Goal: Information Seeking & Learning: Learn about a topic

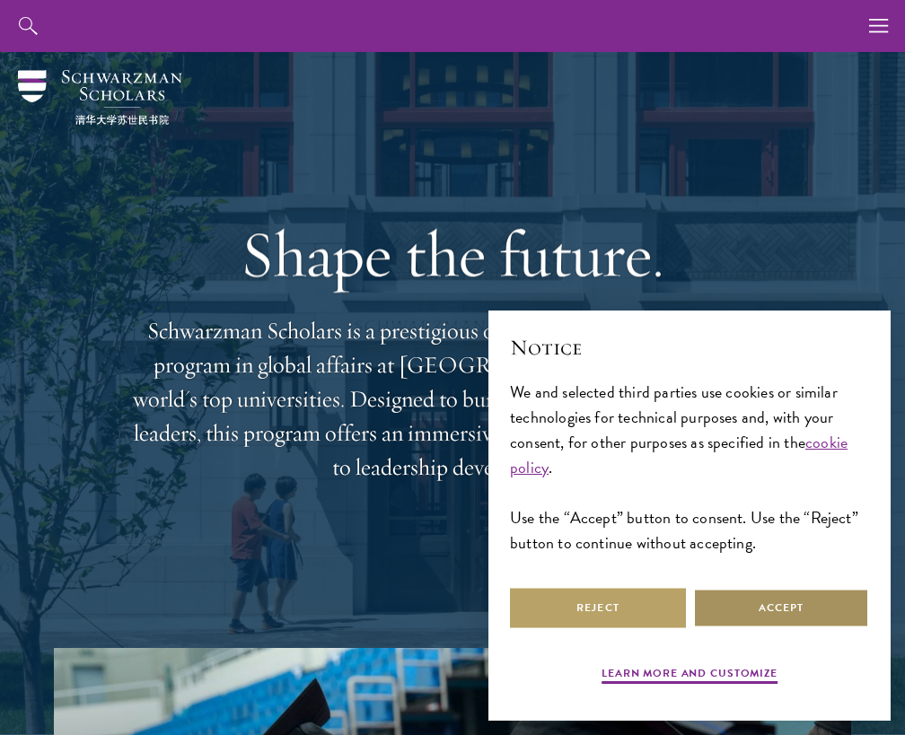
click at [775, 622] on button "Accept" at bounding box center [781, 608] width 176 height 40
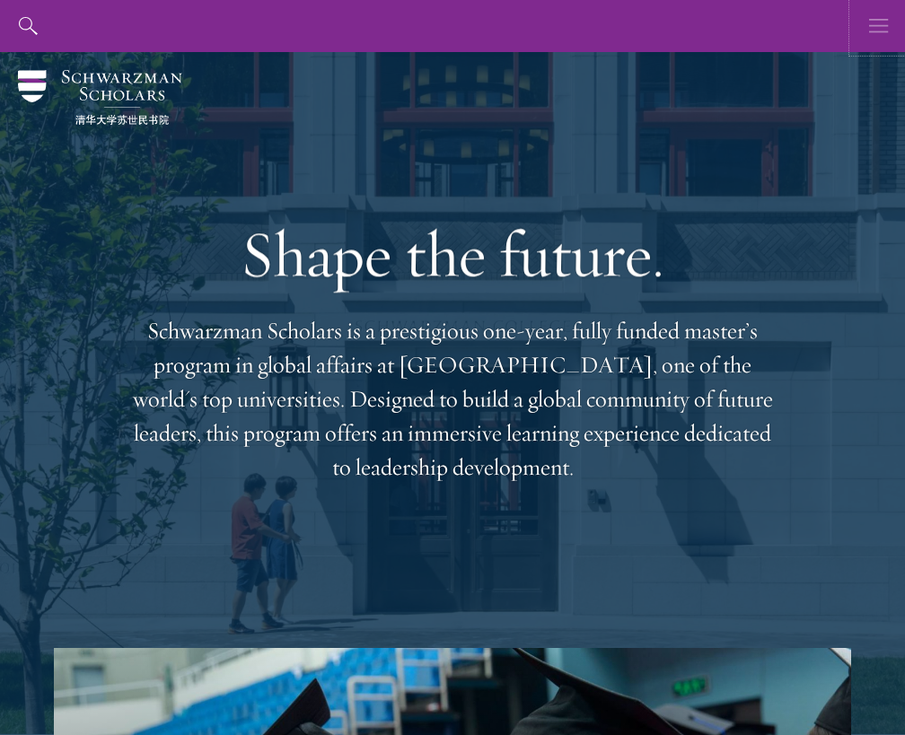
click at [876, 19] on use "button" at bounding box center [878, 25] width 19 height 13
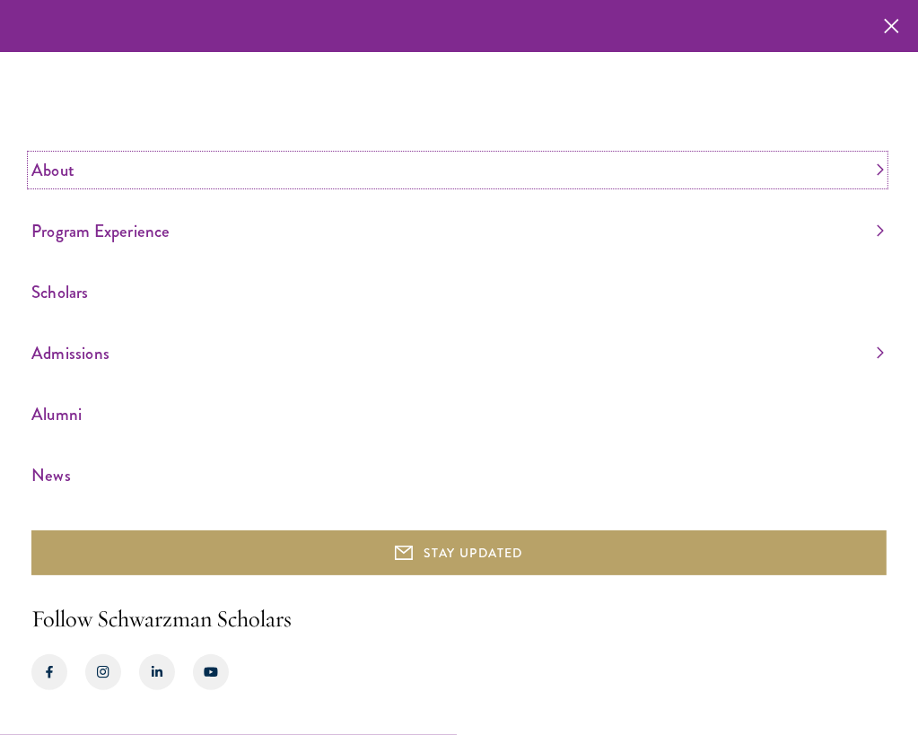
click at [48, 167] on link "About" at bounding box center [457, 170] width 853 height 30
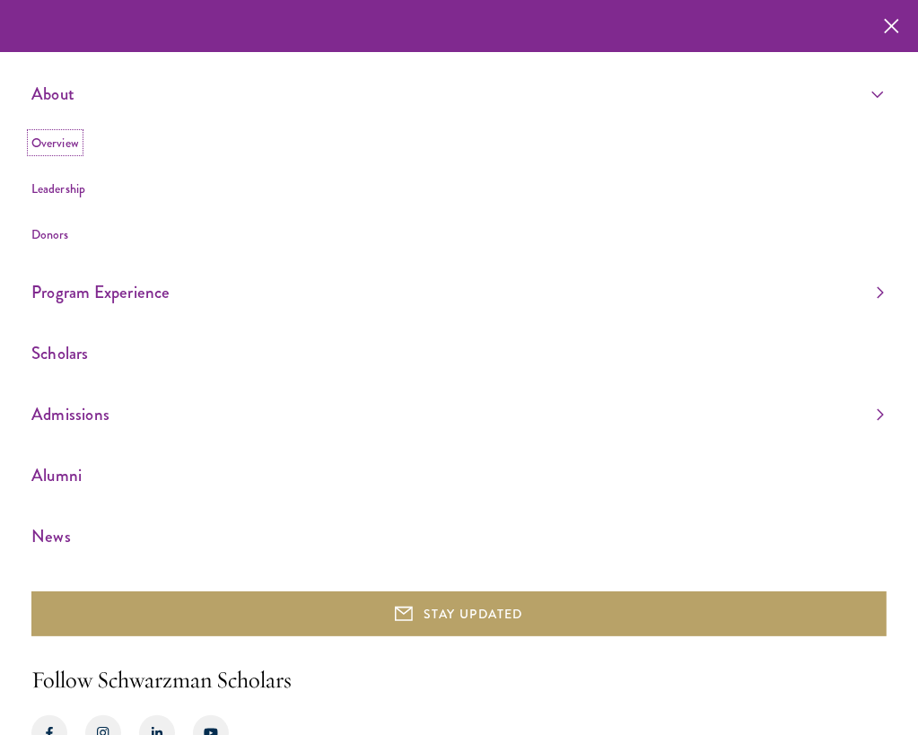
click at [59, 151] on link "Overview" at bounding box center [55, 143] width 48 height 18
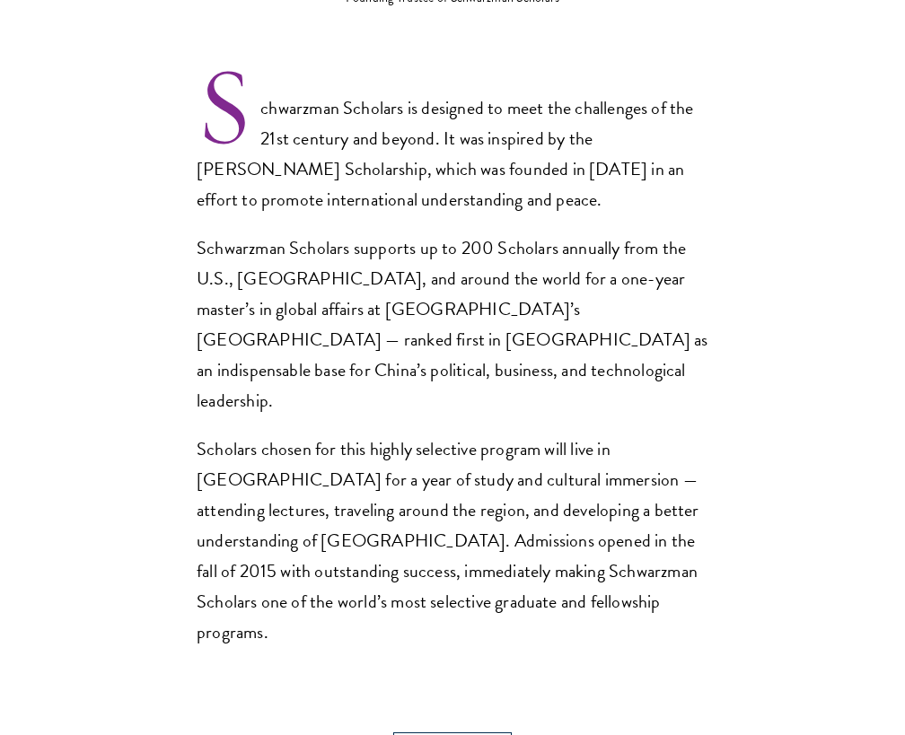
scroll to position [1160, 0]
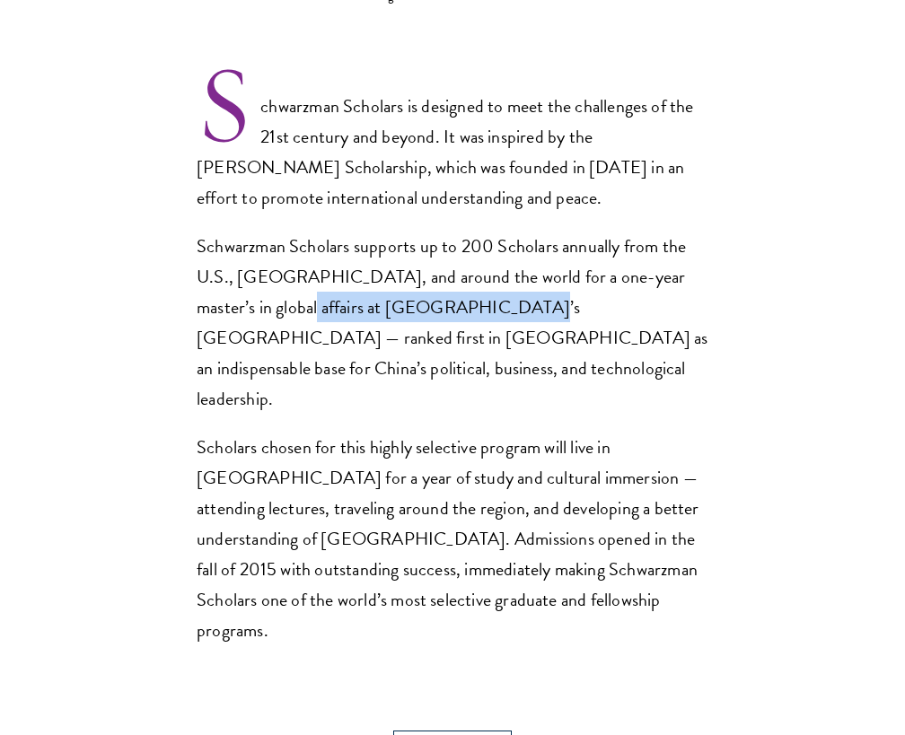
drag, startPoint x: 464, startPoint y: 271, endPoint x: 262, endPoint y: 265, distance: 202.1
click at [262, 265] on p "Schwarzman Scholars supports up to 200 Scholars annually from the U.S., China, …" at bounding box center [453, 322] width 512 height 183
copy p "Beijing’s Tsinghua University"
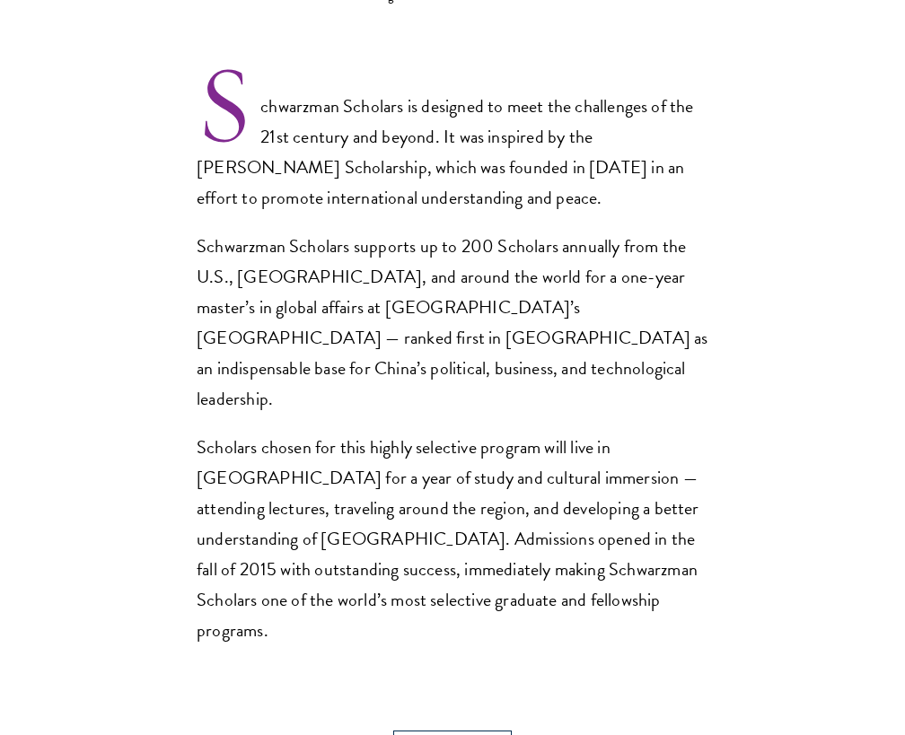
click at [885, 313] on section "Opportunity in China Gain firsthand experience in China, one of the world's mos…" at bounding box center [452, 494] width 905 height 2018
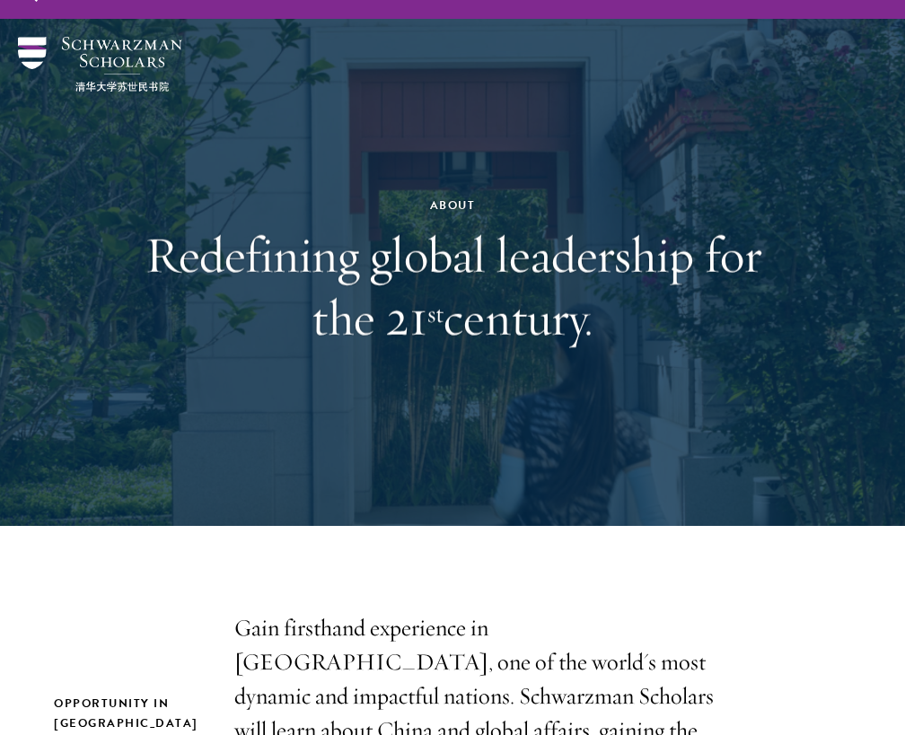
scroll to position [0, 0]
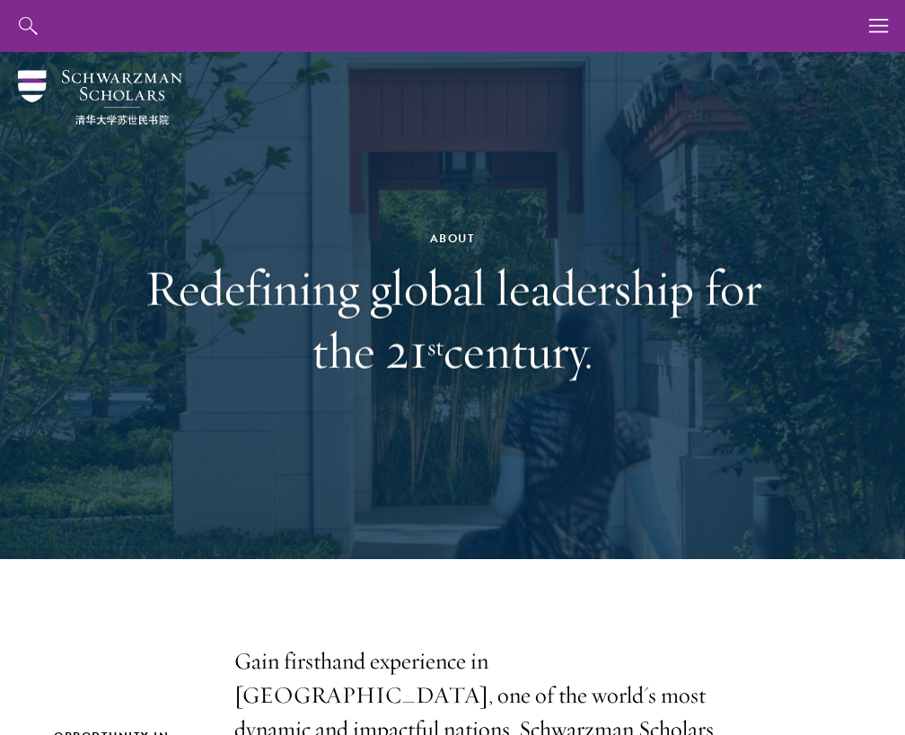
click at [879, 446] on div at bounding box center [452, 305] width 905 height 507
